Goal: Information Seeking & Learning: Learn about a topic

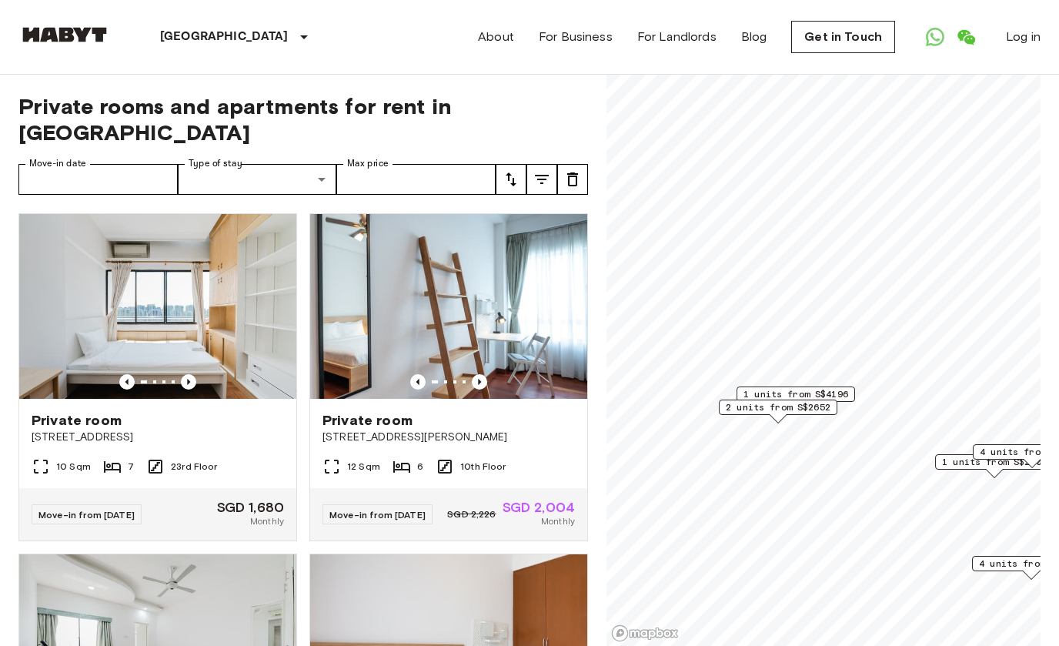
click at [70, 265] on img at bounding box center [157, 306] width 277 height 185
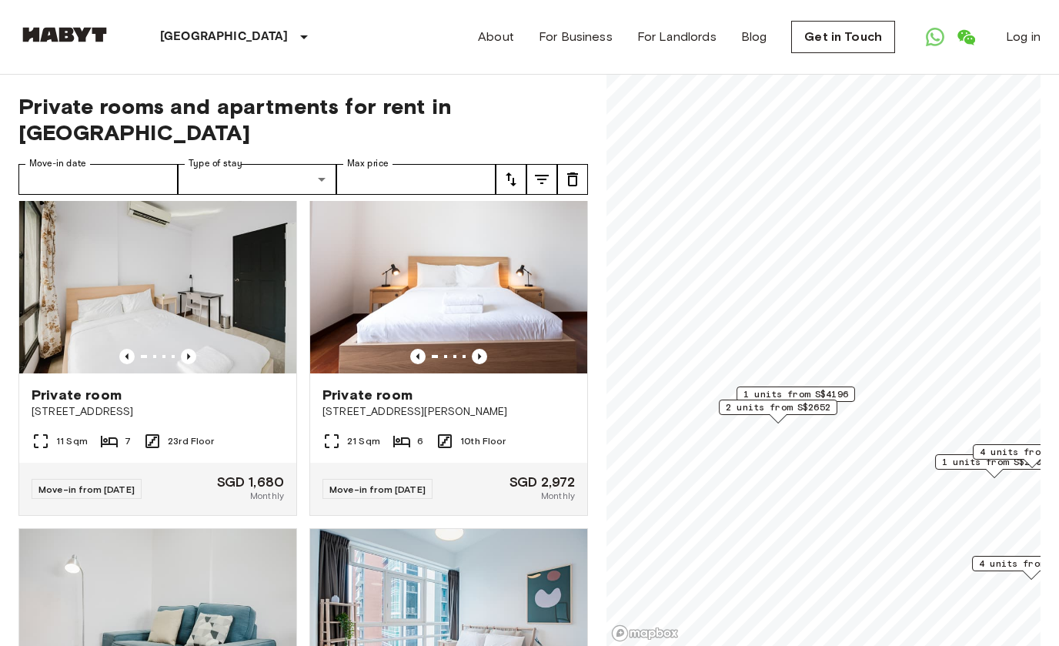
scroll to position [1042, 0]
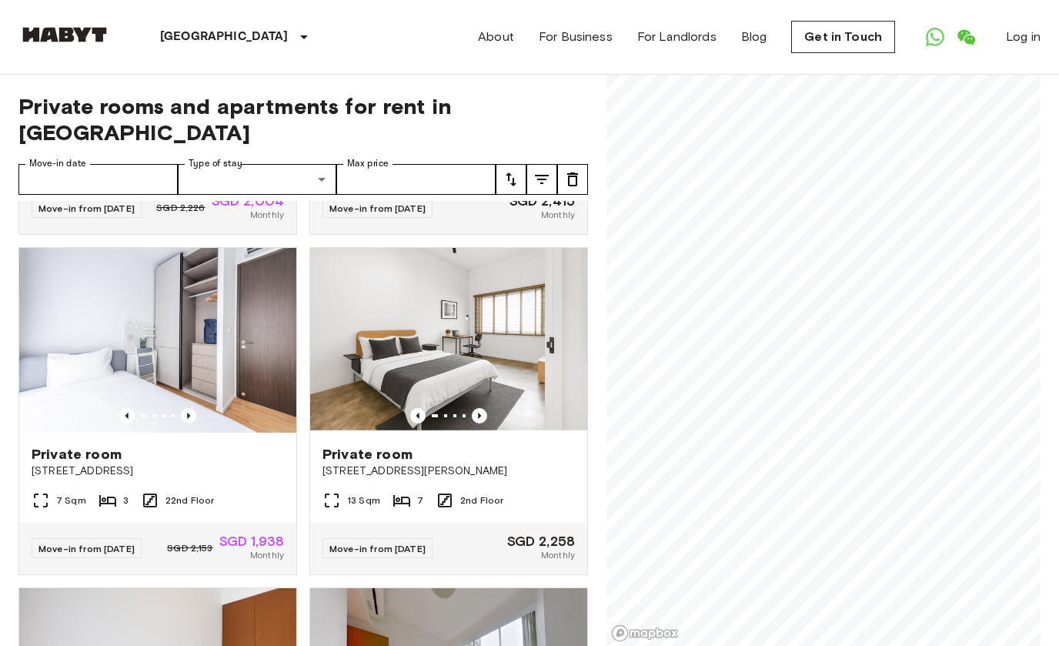
scroll to position [972, 0]
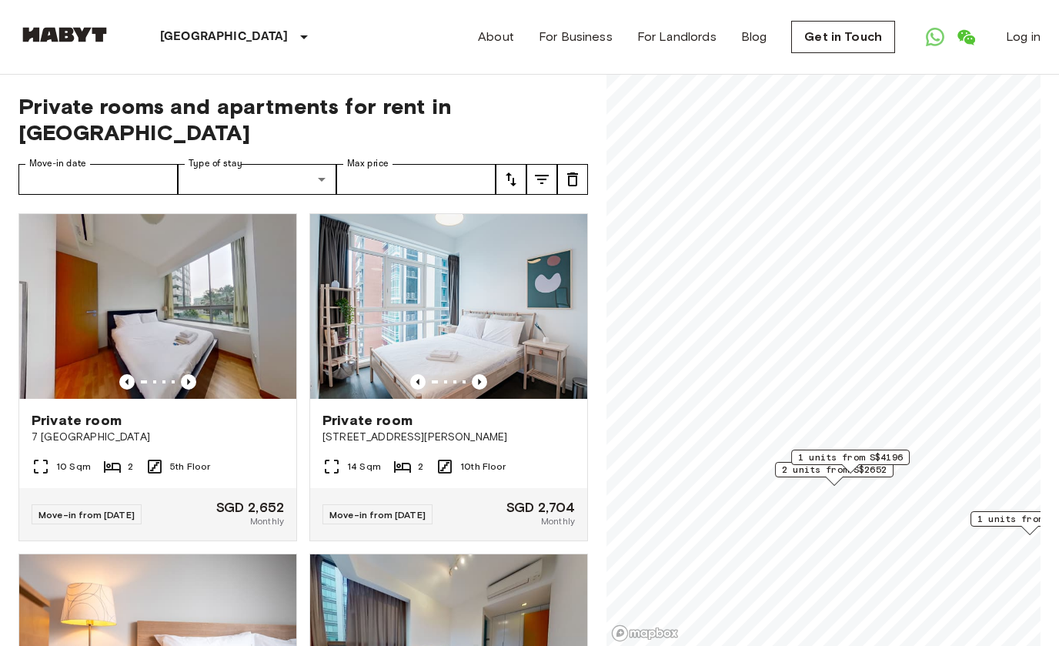
click at [864, 457] on span "1 units from S$4196" at bounding box center [850, 457] width 105 height 14
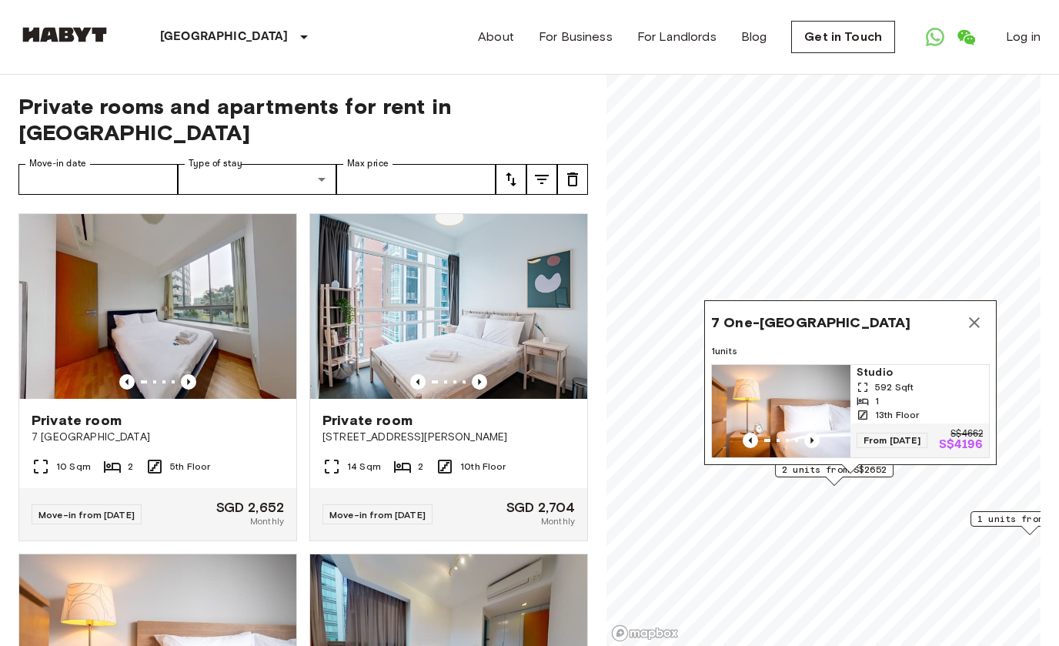
click at [972, 319] on icon "Map marker" at bounding box center [974, 322] width 11 height 11
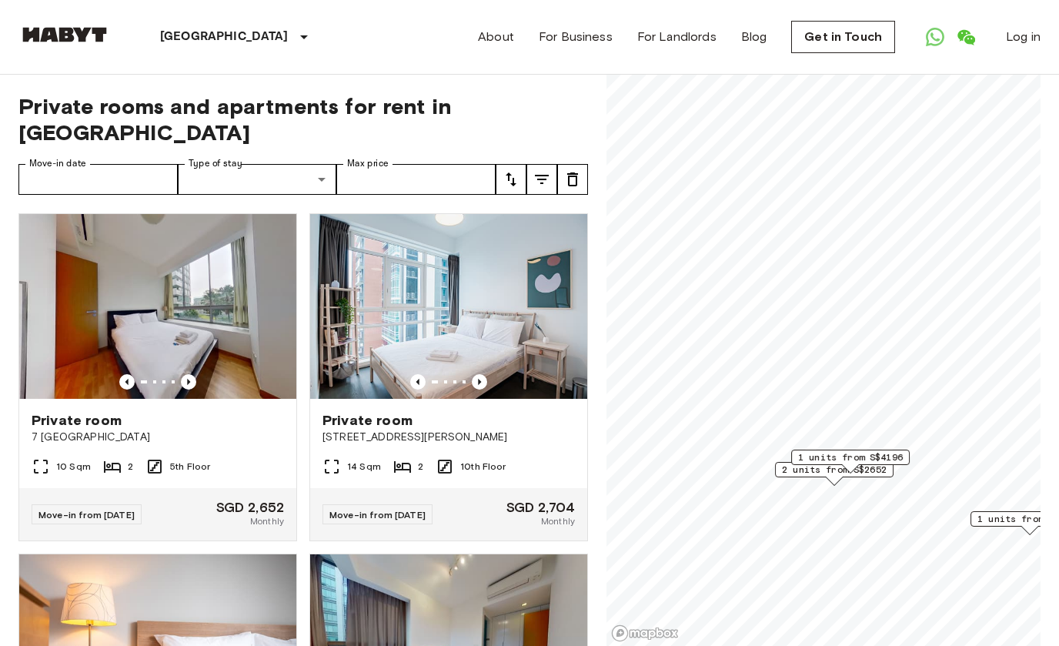
click at [824, 475] on span "2 units from S$2652" at bounding box center [834, 469] width 105 height 14
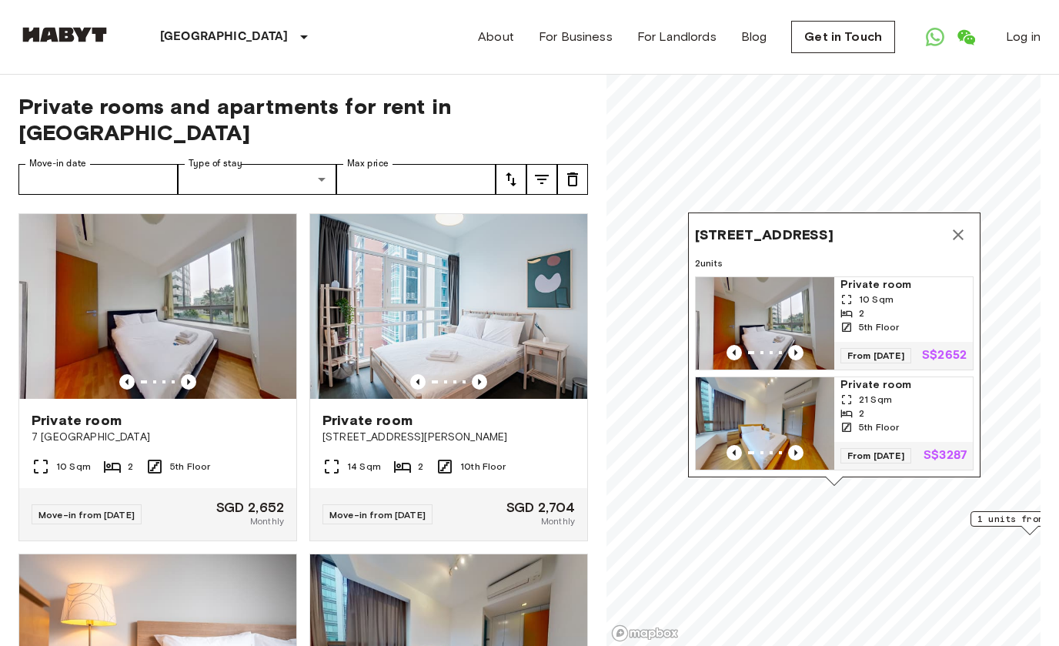
click at [956, 219] on button "Map marker" at bounding box center [957, 234] width 31 height 31
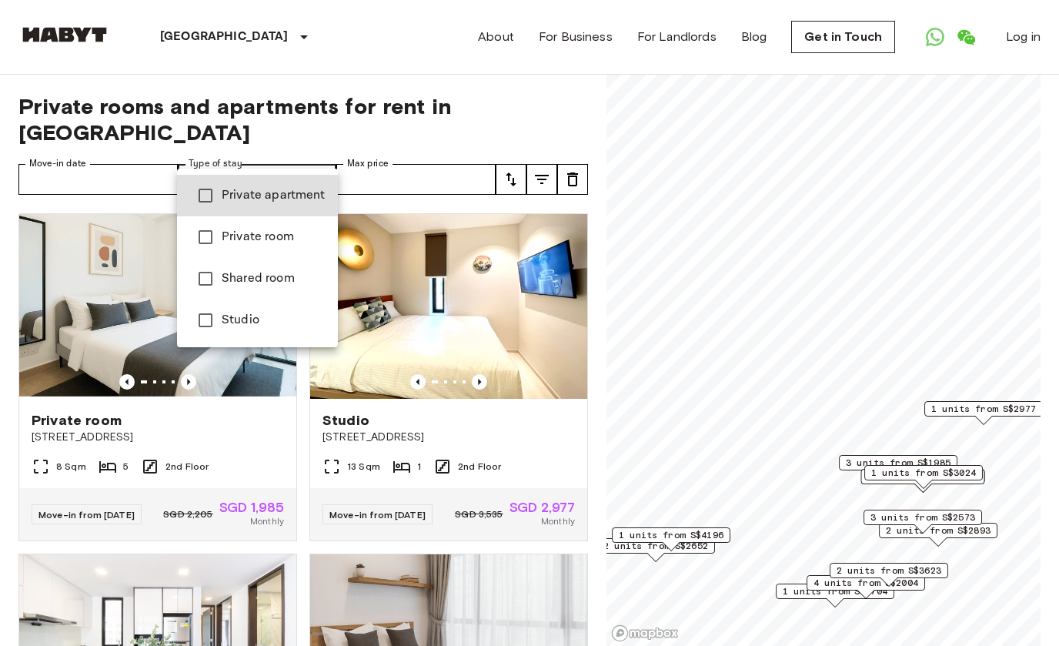
click at [219, 148] on div at bounding box center [529, 323] width 1059 height 646
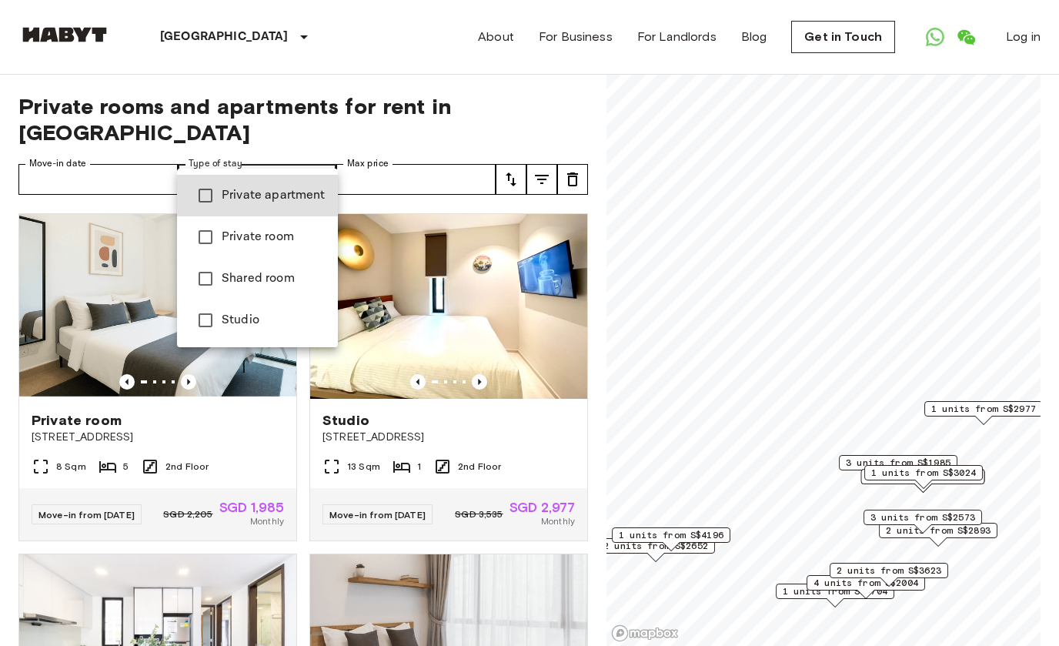
type input "**********"
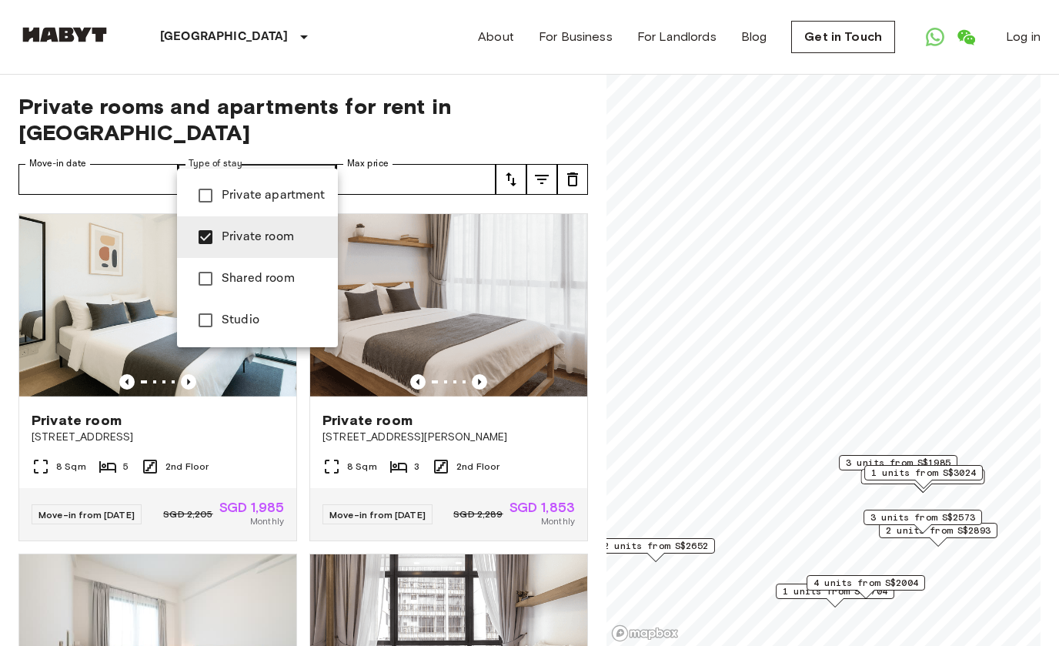
click at [754, 355] on div at bounding box center [529, 323] width 1059 height 646
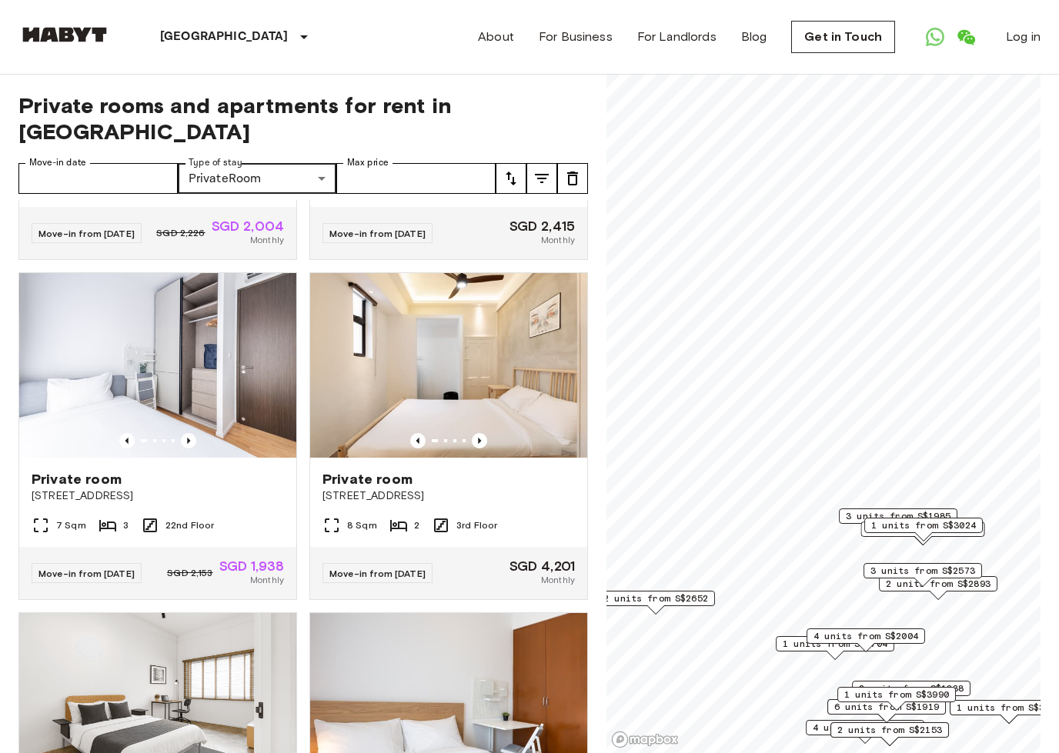
scroll to position [2321, 0]
click at [517, 169] on icon "tune" at bounding box center [511, 178] width 18 height 18
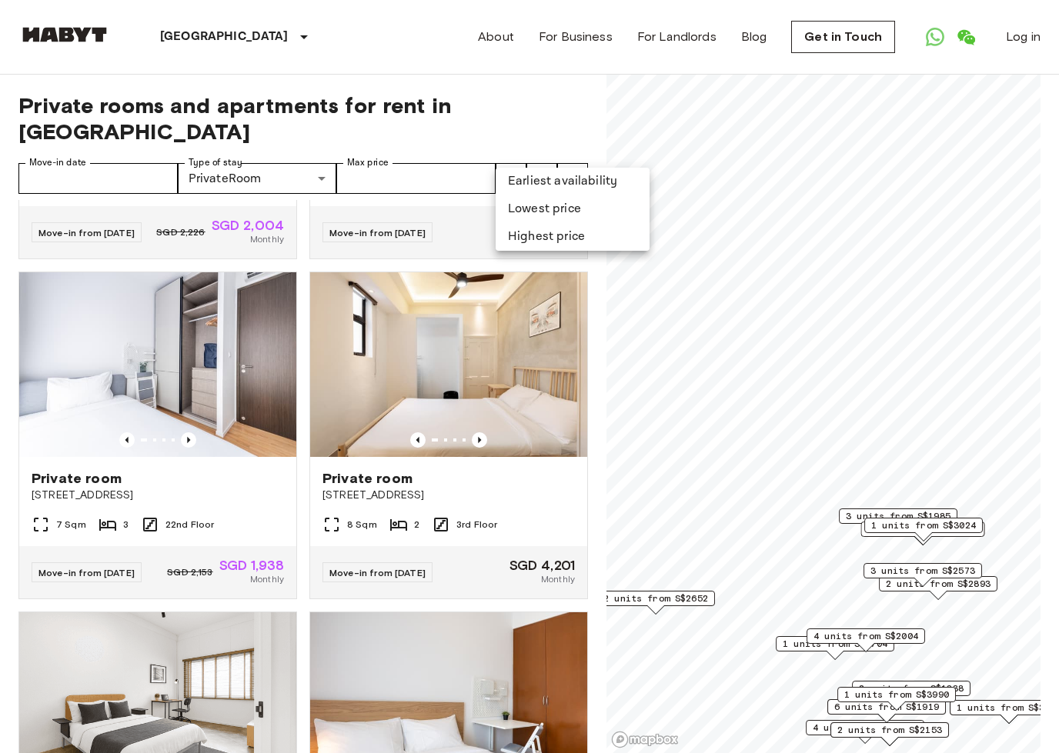
click at [588, 210] on li "Lowest price" at bounding box center [572, 209] width 154 height 28
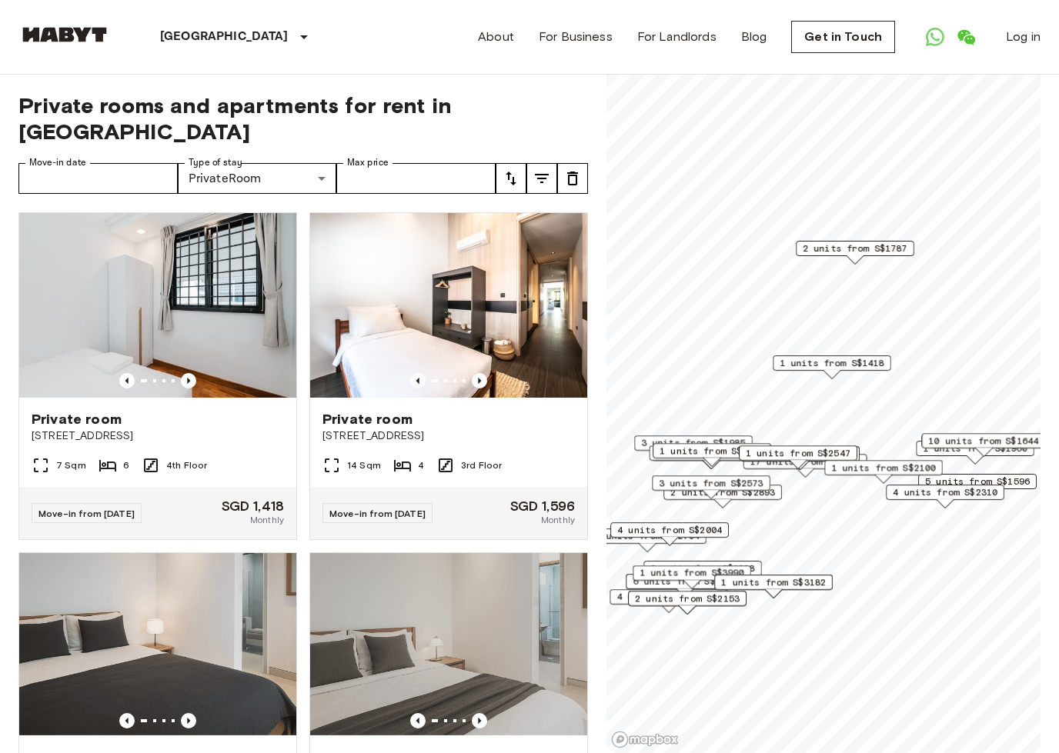
click at [843, 364] on span "1 units from S$1418" at bounding box center [831, 363] width 105 height 14
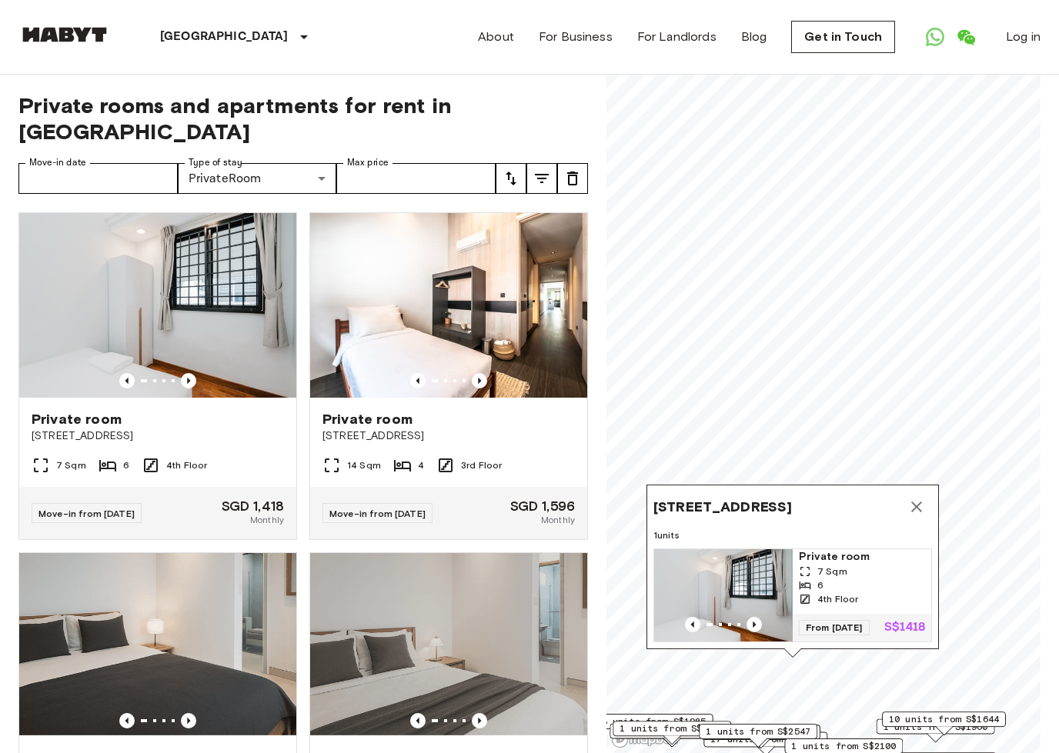
click at [45, 23] on div "[GEOGRAPHIC_DATA] [GEOGRAPHIC_DATA] [GEOGRAPHIC_DATA] [GEOGRAPHIC_DATA] [GEOGRA…" at bounding box center [190, 37] width 344 height 74
